Goal: Navigation & Orientation: Find specific page/section

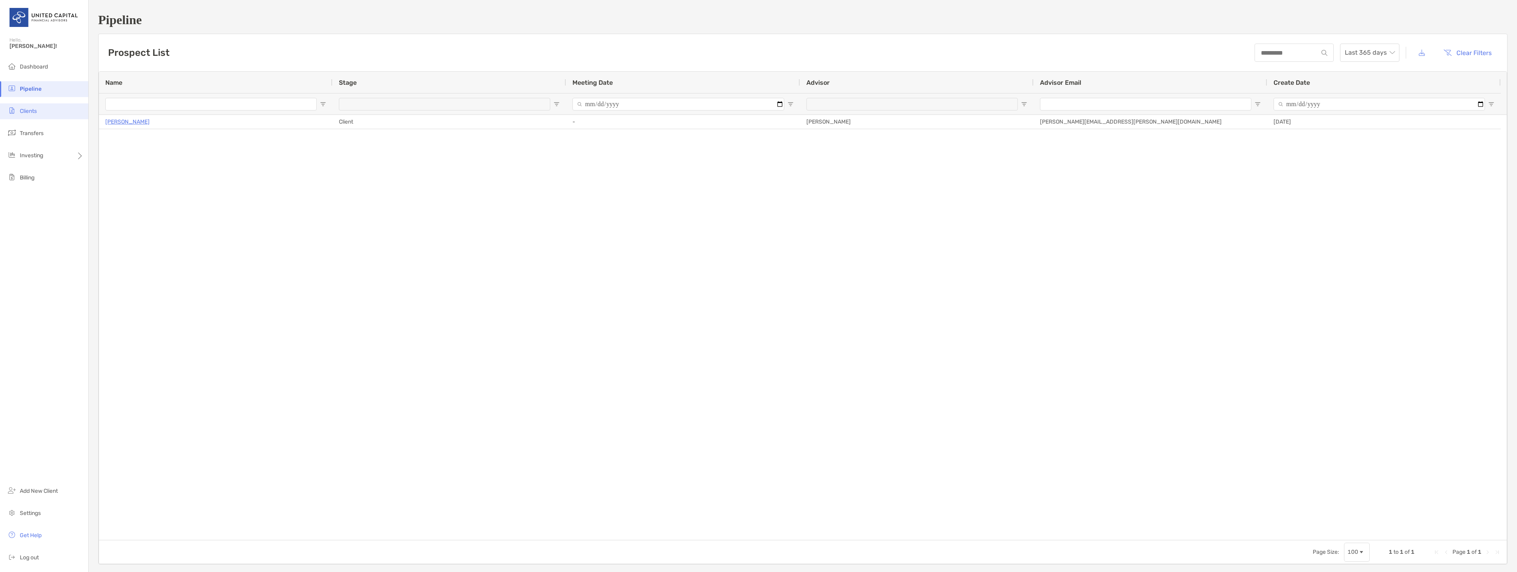
click at [32, 105] on li "Clients" at bounding box center [44, 111] width 88 height 16
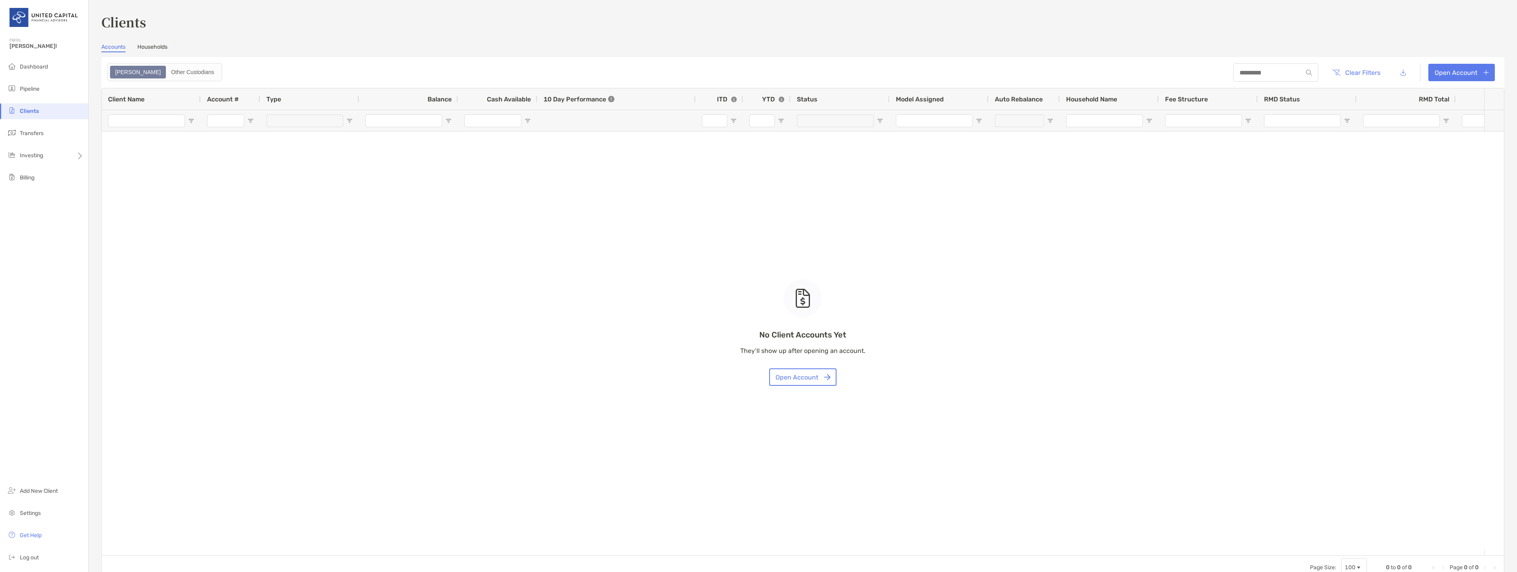
click at [126, 47] on div "Accounts Households" at bounding box center [802, 48] width 1403 height 9
click at [148, 44] on link "Households" at bounding box center [152, 48] width 30 height 9
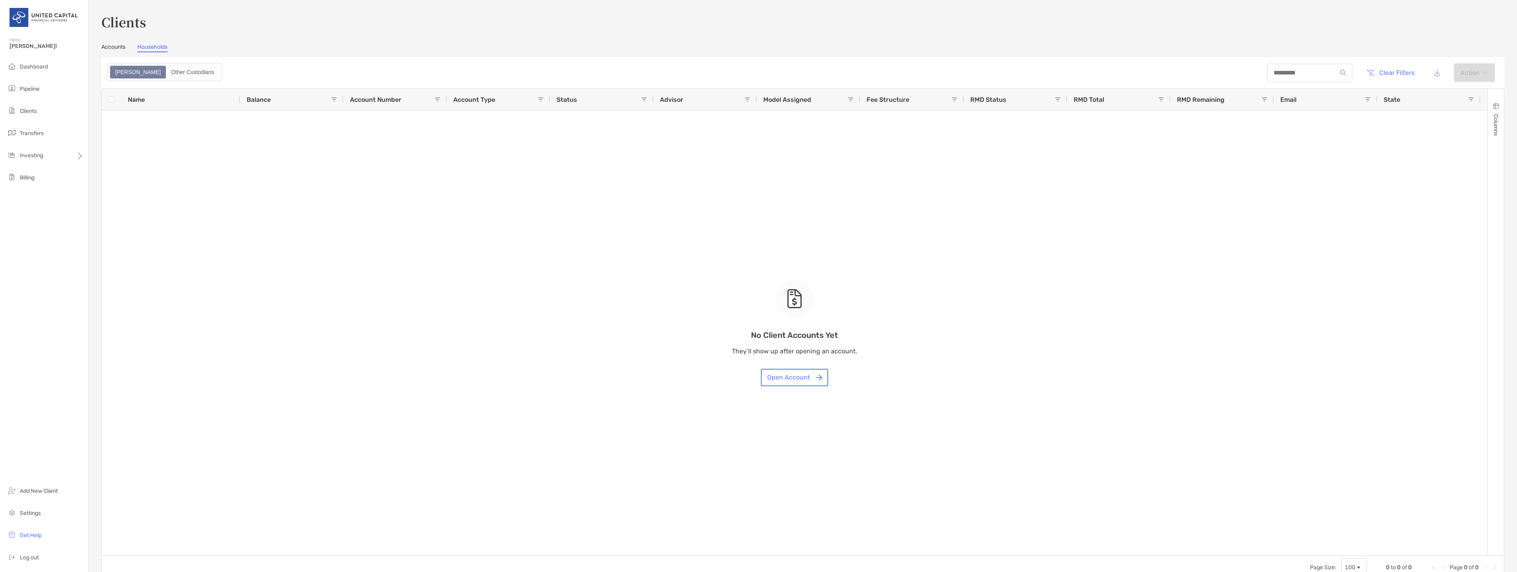
click at [107, 45] on link "Accounts" at bounding box center [113, 48] width 24 height 9
